Goal: Communication & Community: Participate in discussion

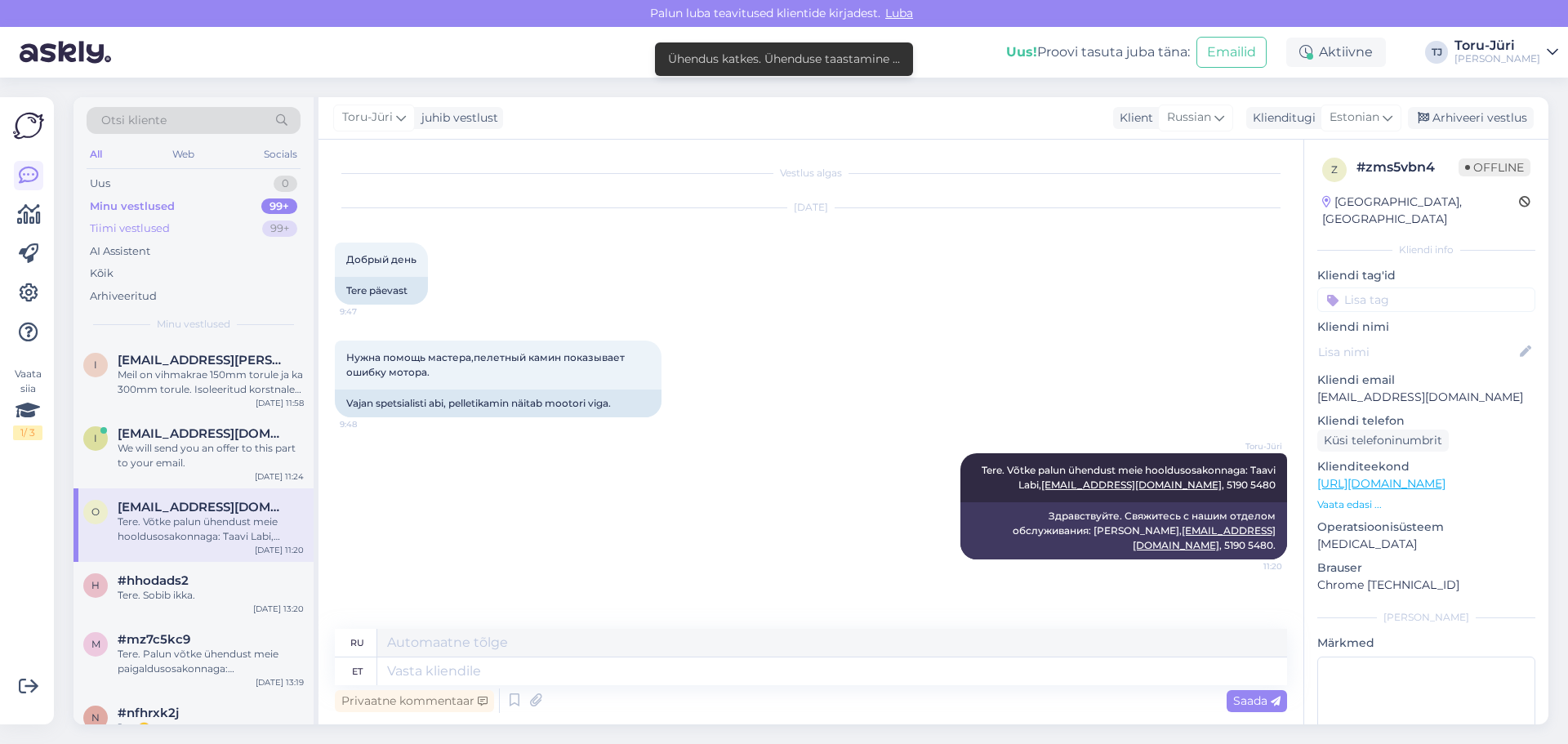
click at [121, 229] on div "Tiimi vestlused" at bounding box center [130, 228] width 80 height 16
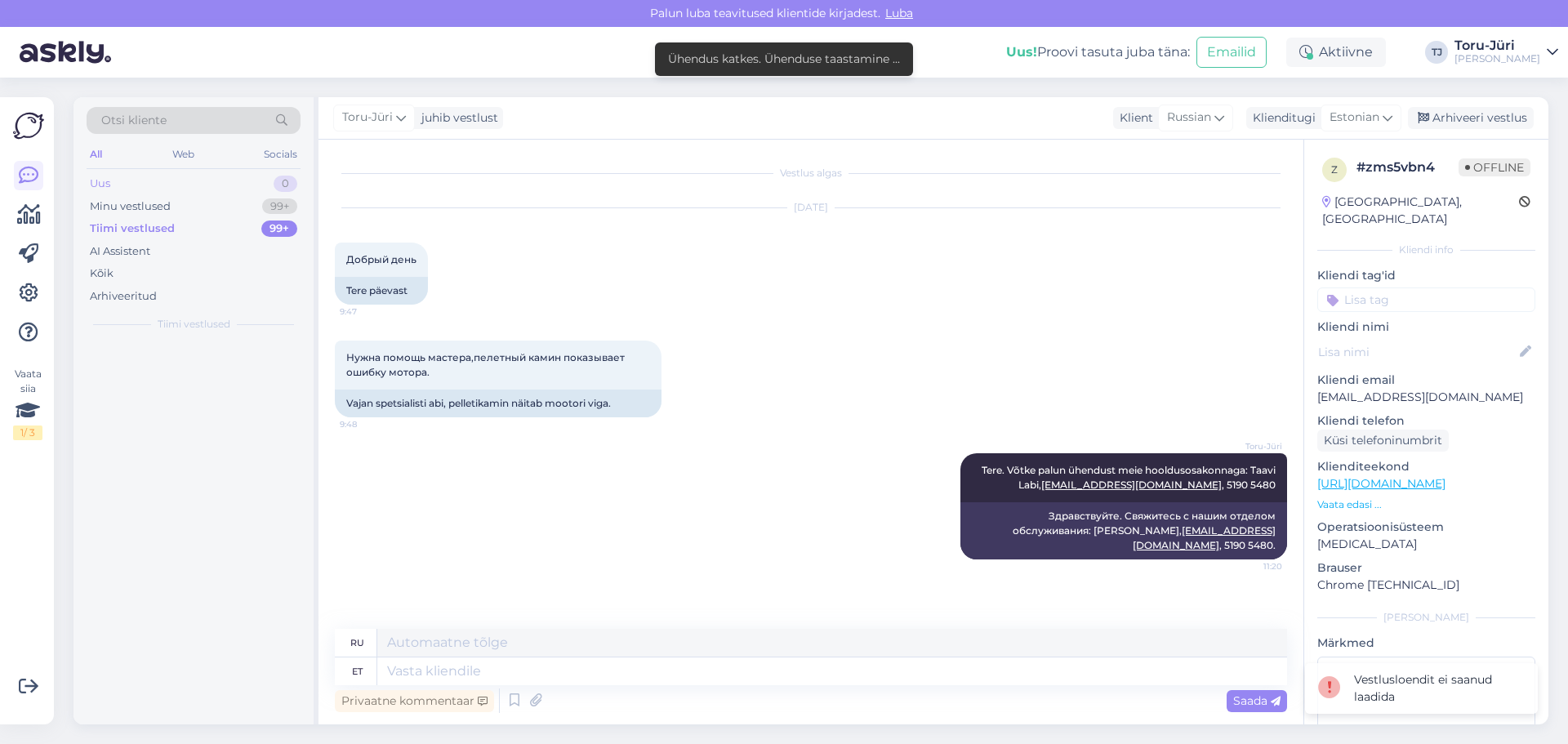
click at [136, 181] on div "Uus 0" at bounding box center [194, 183] width 214 height 23
click at [138, 209] on div "Minu vestlused" at bounding box center [130, 206] width 81 height 16
click at [150, 230] on div "Tiimi vestlused" at bounding box center [130, 228] width 80 height 16
click at [153, 226] on div "Tiimi vestlused" at bounding box center [132, 228] width 85 height 16
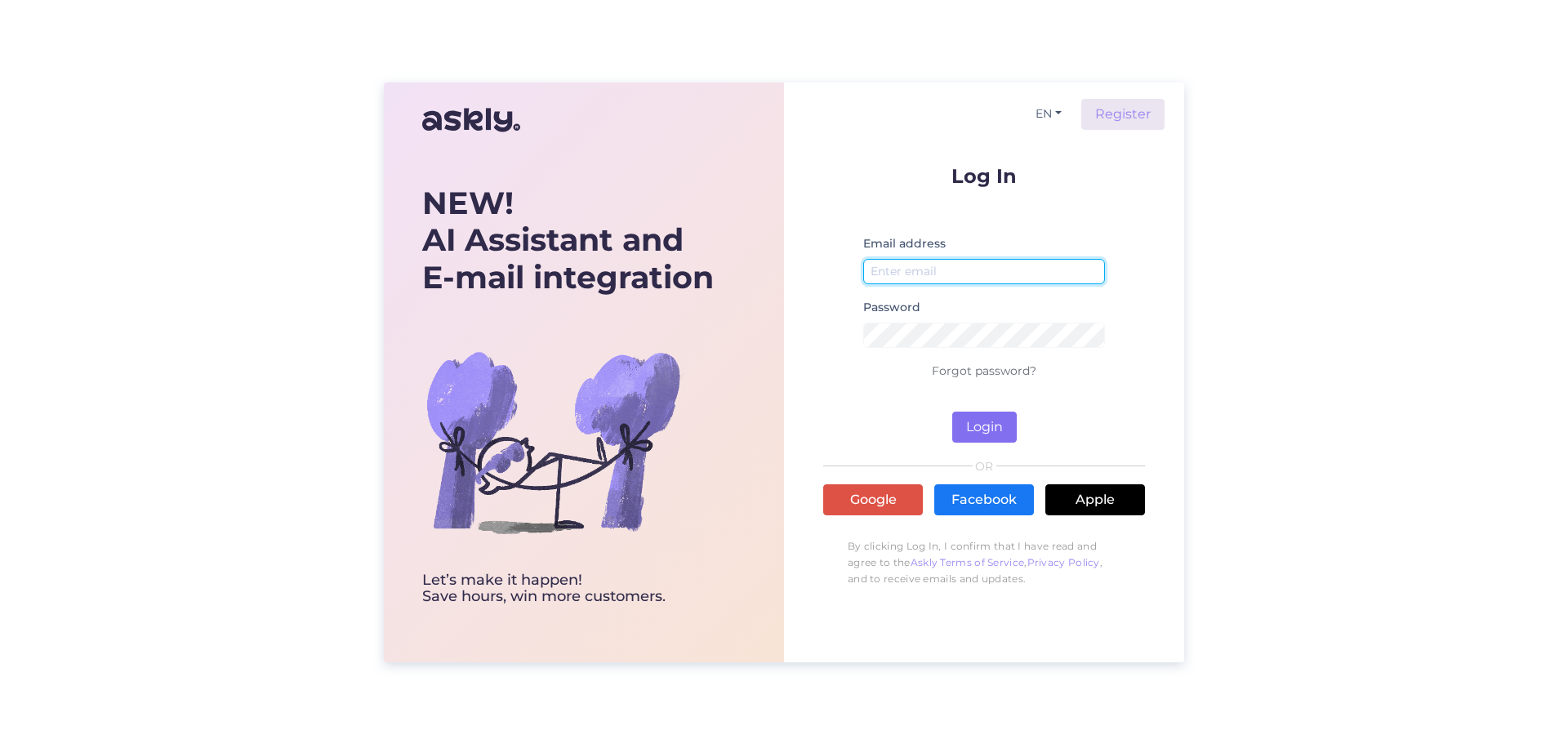
type input "rakvere@torujyri.ee"
click at [973, 436] on button "Login" at bounding box center [985, 427] width 65 height 31
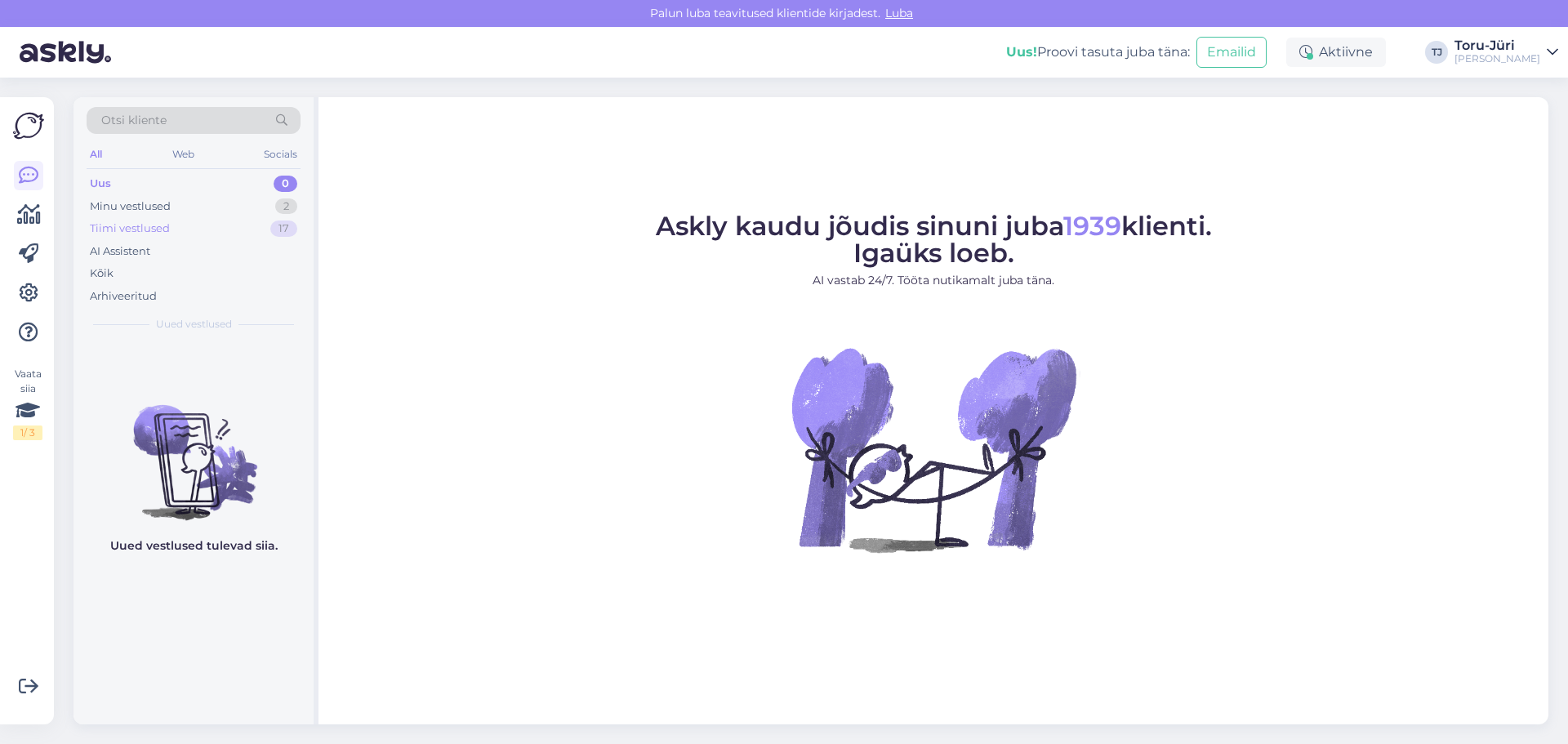
click at [127, 223] on div "Tiimi vestlused" at bounding box center [130, 228] width 80 height 16
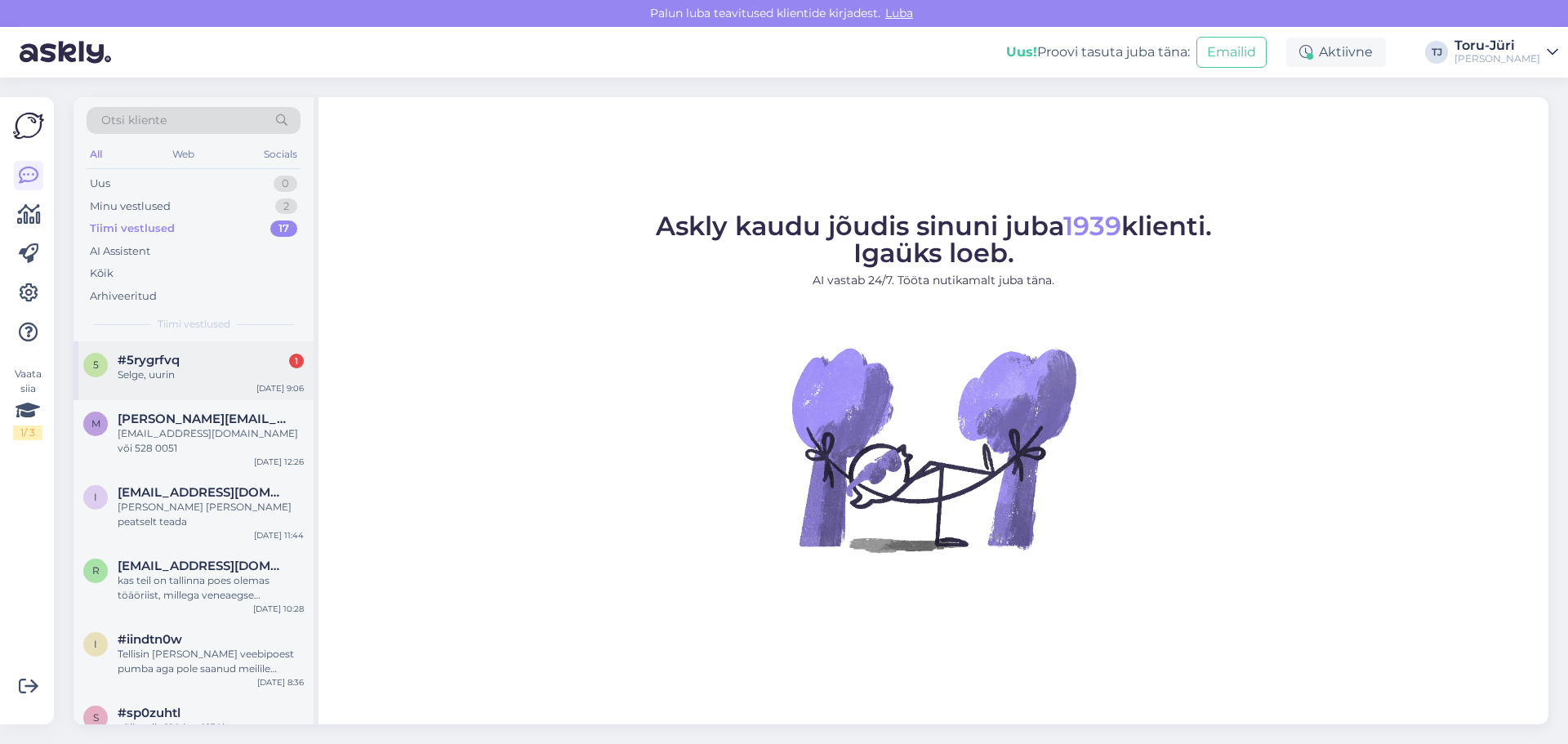
click at [173, 364] on span "#5rygrfvq" at bounding box center [148, 359] width 62 height 14
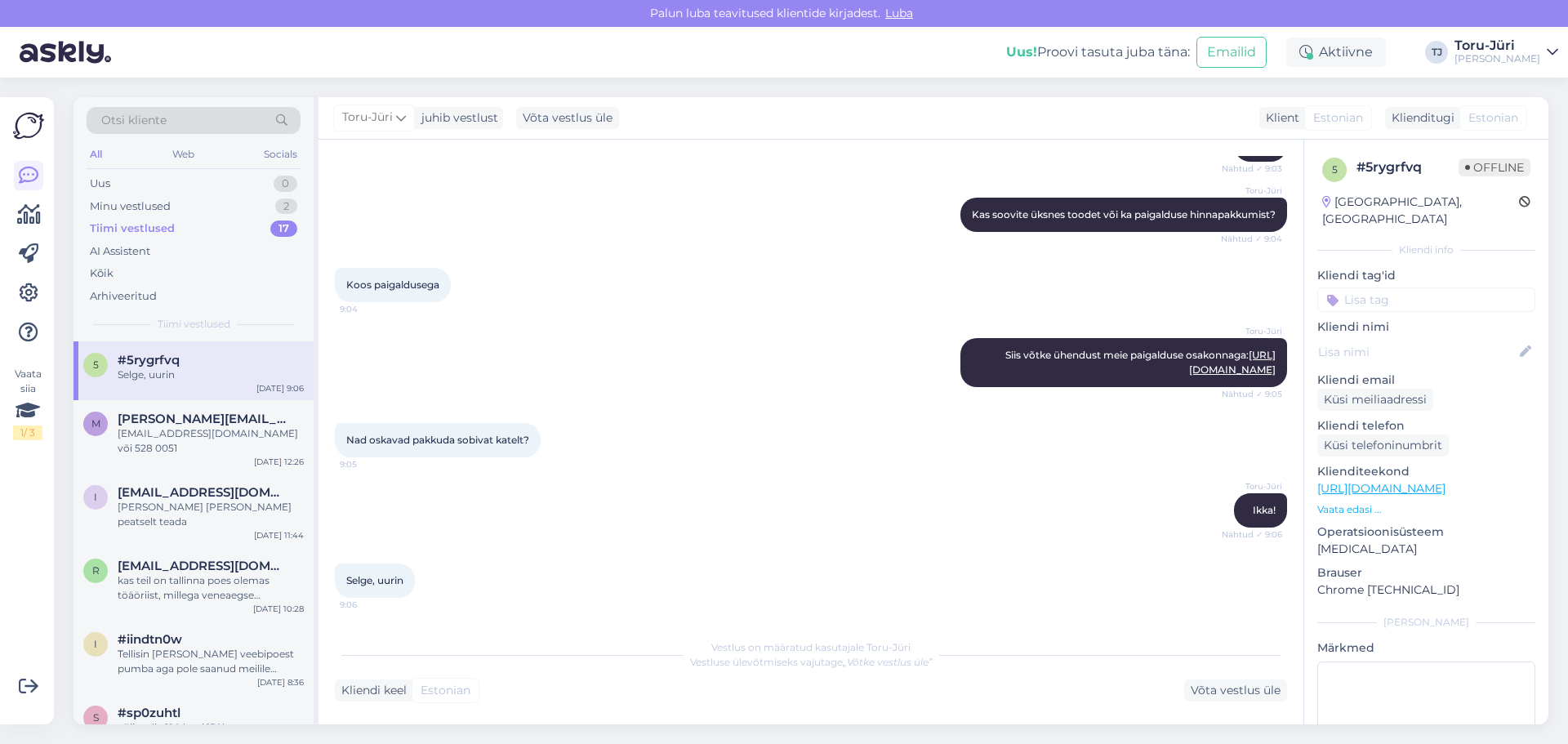
scroll to position [257, 0]
